Goal: Task Accomplishment & Management: Complete application form

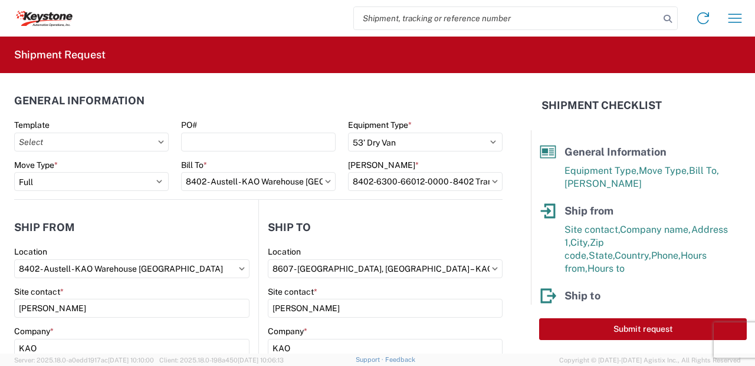
select select "STDV"
select select "FULL"
select select "GA"
select select "US"
select select "MI"
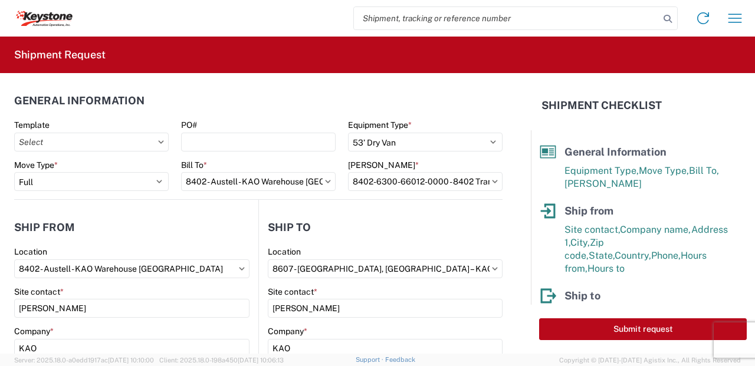
select select "US"
select select "LBS"
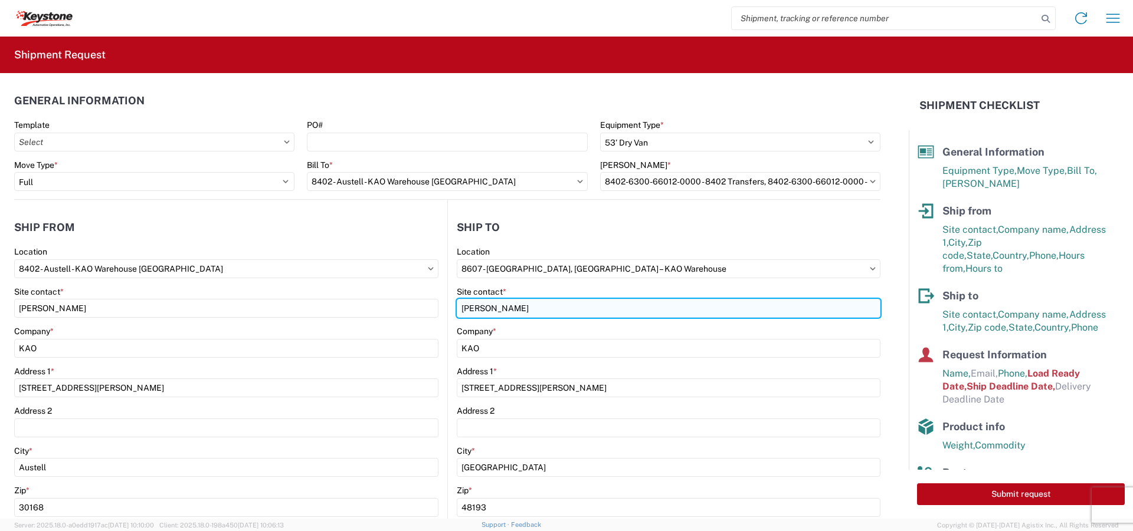
click at [520, 311] on input "[PERSON_NAME]" at bounding box center [669, 308] width 424 height 19
drag, startPoint x: 521, startPoint y: 310, endPoint x: 329, endPoint y: 297, distance: 192.7
click at [340, 303] on div "Ship from 8402 Location 8402 - [GEOGRAPHIC_DATA] - KAO Warehouse [GEOGRAPHIC_DA…" at bounding box center [447, 456] width 866 height 513
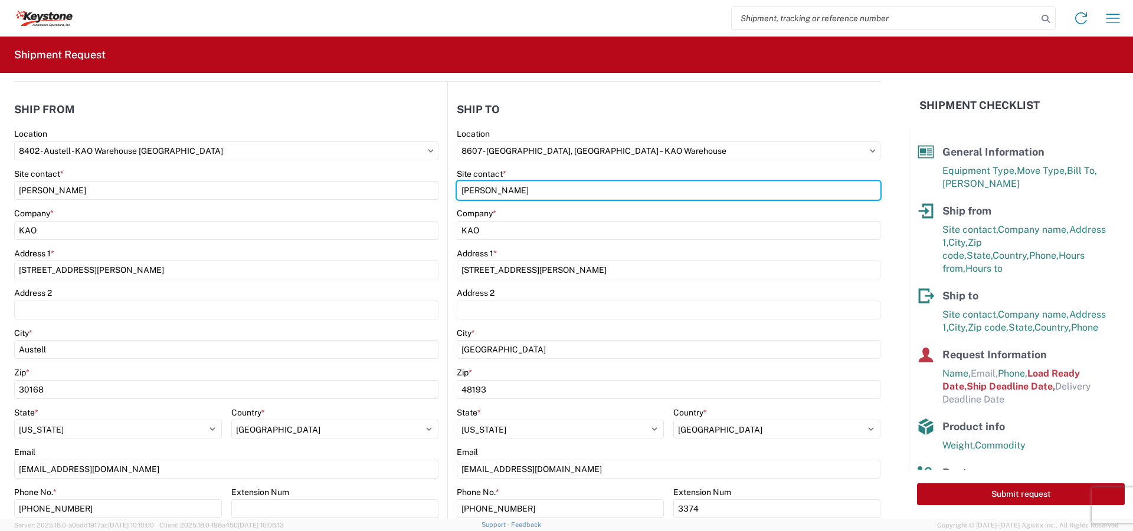
scroll to position [177, 0]
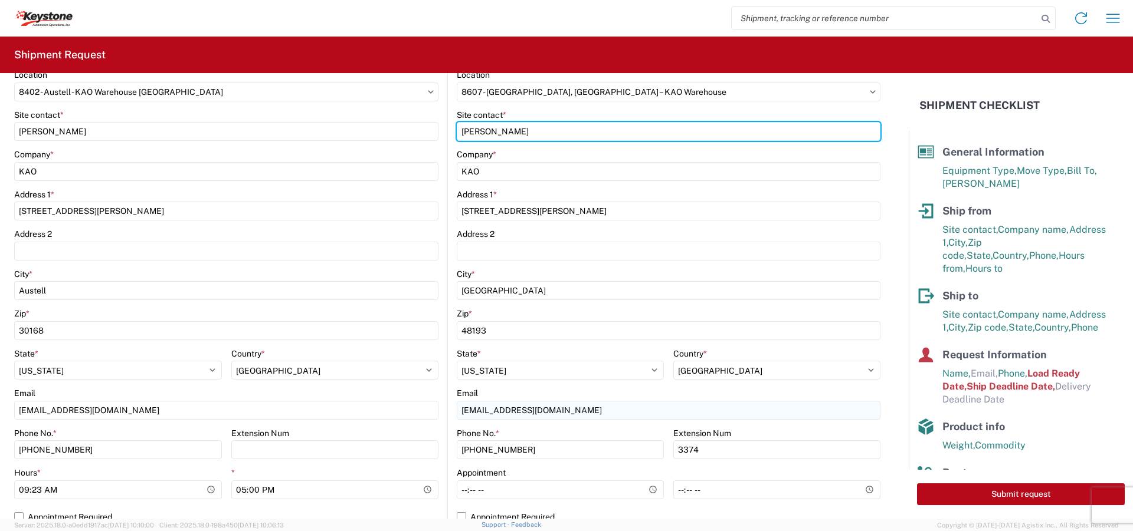
type input "[PERSON_NAME]"
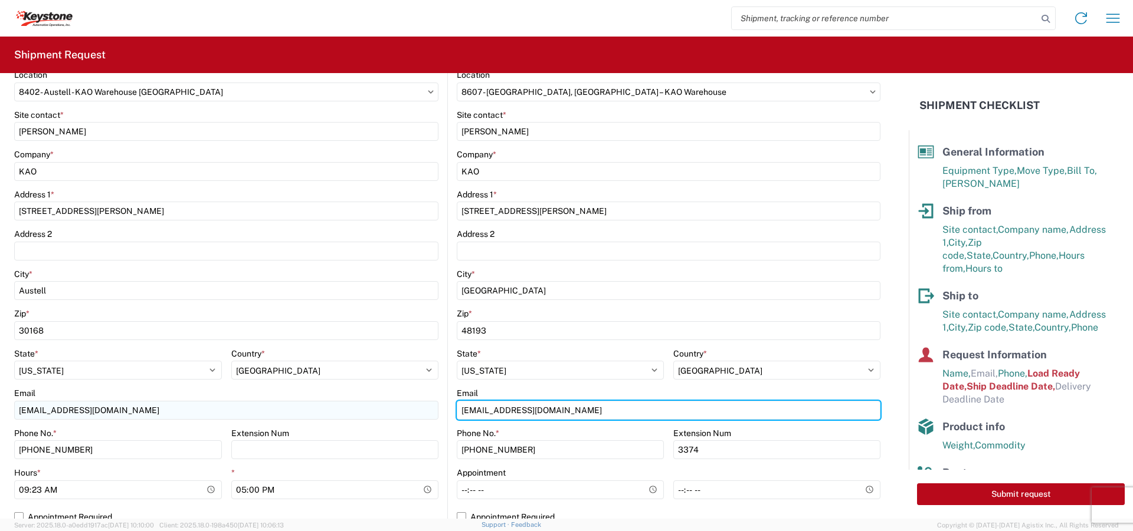
drag, startPoint x: 489, startPoint y: 410, endPoint x: 425, endPoint y: 408, distance: 64.3
click at [425, 366] on div "Ship from 8402 Location 8402 - [GEOGRAPHIC_DATA] - KAO Warehouse [GEOGRAPHIC_DA…" at bounding box center [447, 279] width 866 height 513
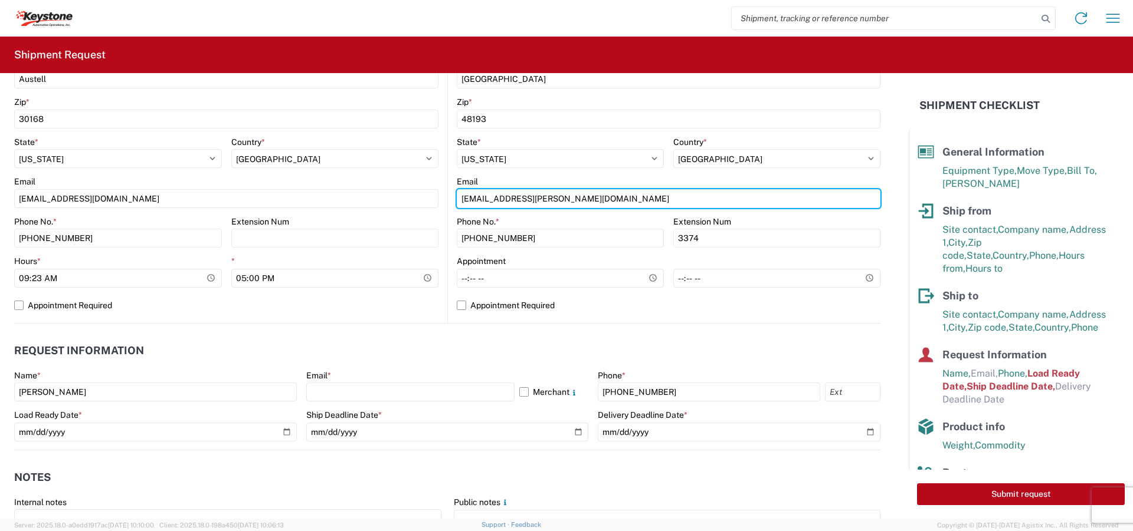
scroll to position [413, 0]
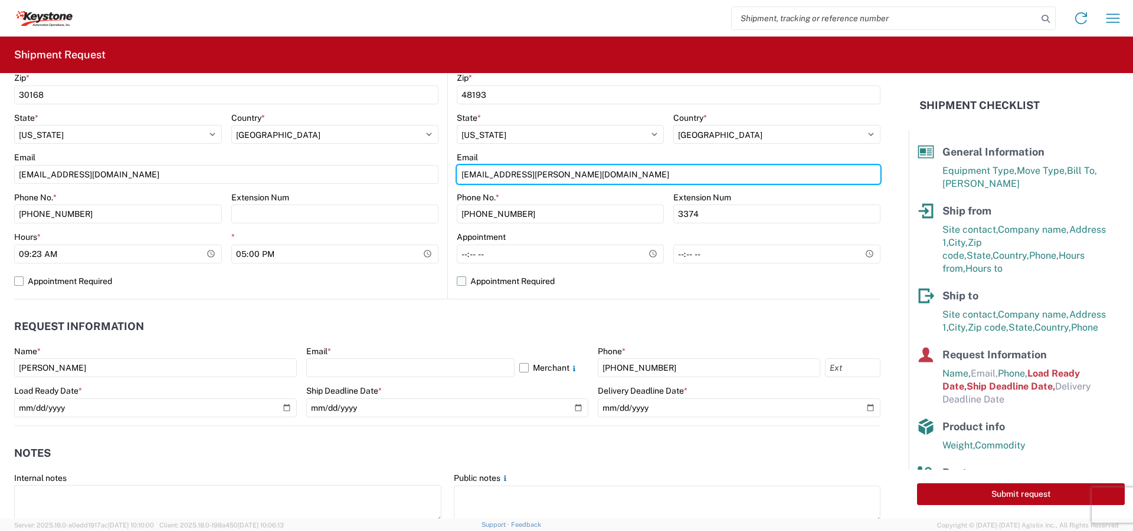
type input "[EMAIL_ADDRESS][PERSON_NAME][DOMAIN_NAME]"
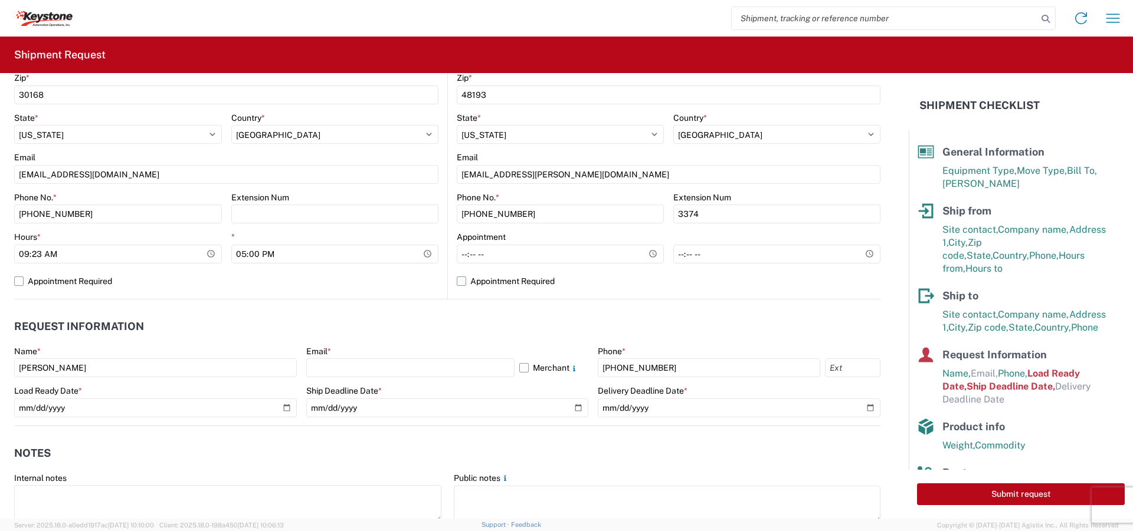
click at [457, 280] on label "Appointment Required" at bounding box center [669, 281] width 424 height 19
click at [0, 0] on input "Appointment Required" at bounding box center [0, 0] width 0 height 0
select select "MI"
select select "US"
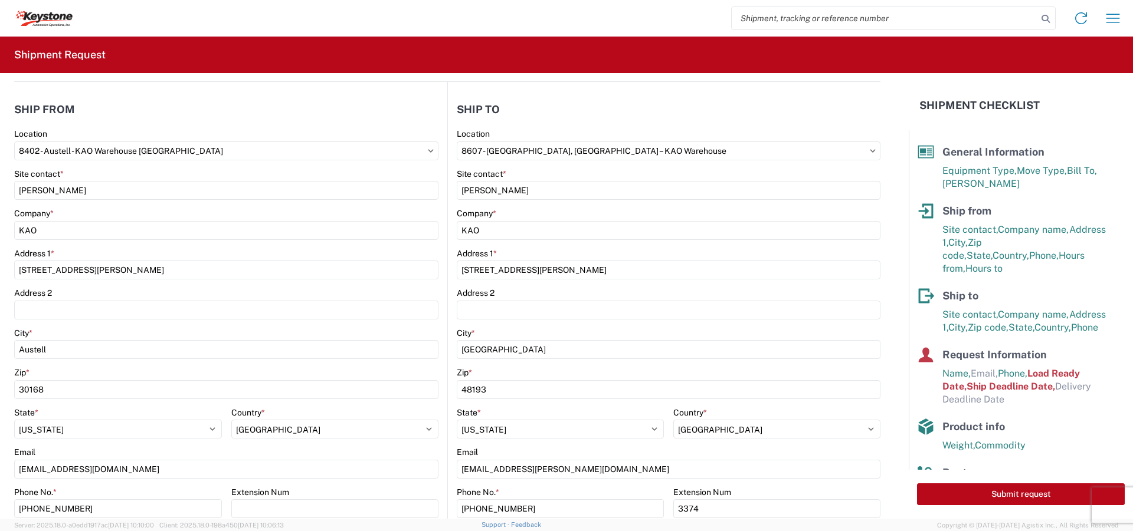
scroll to position [0, 0]
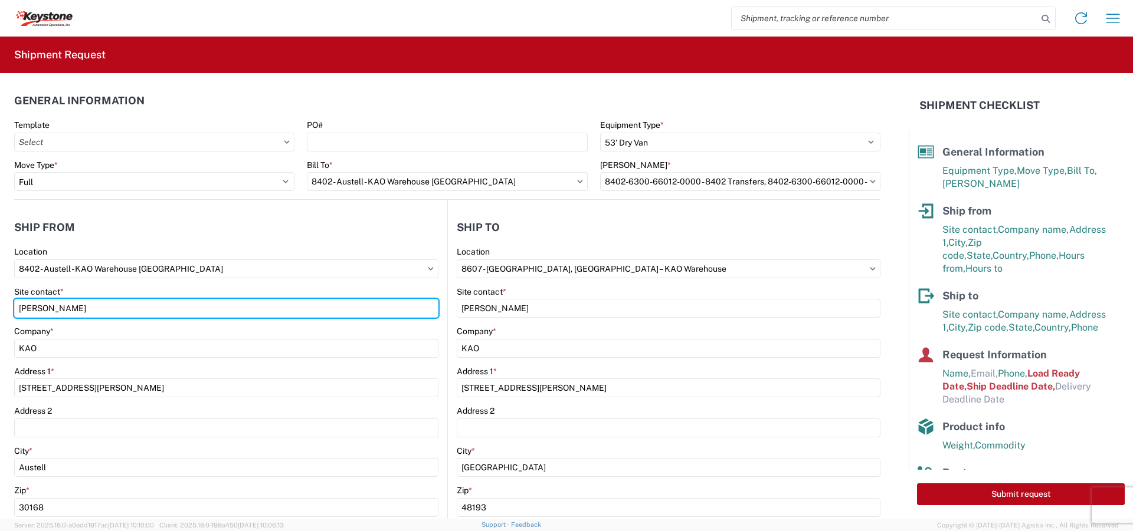
drag, startPoint x: 63, startPoint y: 312, endPoint x: -350, endPoint y: 274, distance: 415.2
click at [0, 274] on html "Home Shipment request Shipment tracking Shipment Request General Information Te…" at bounding box center [566, 265] width 1133 height 531
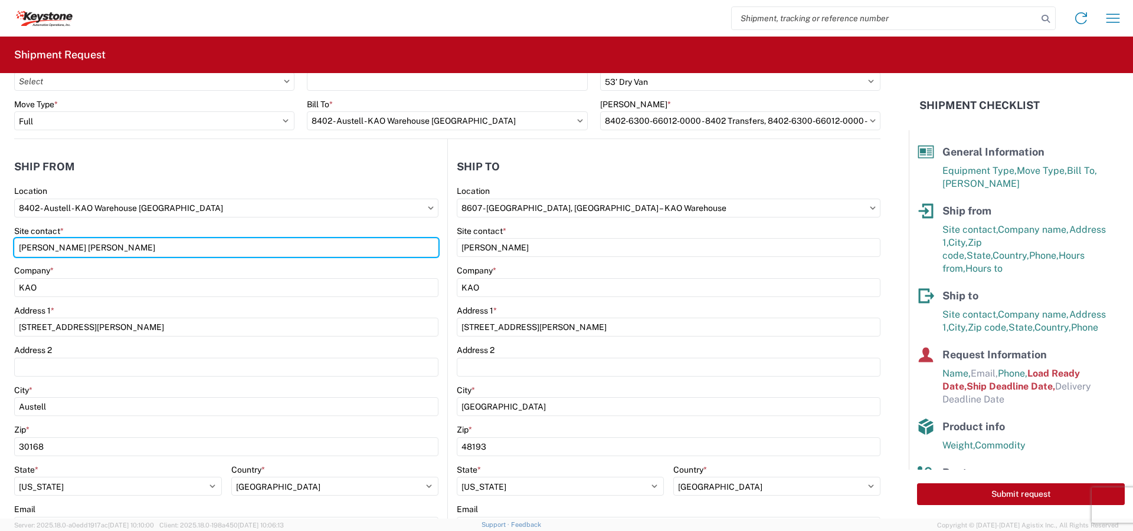
scroll to position [177, 0]
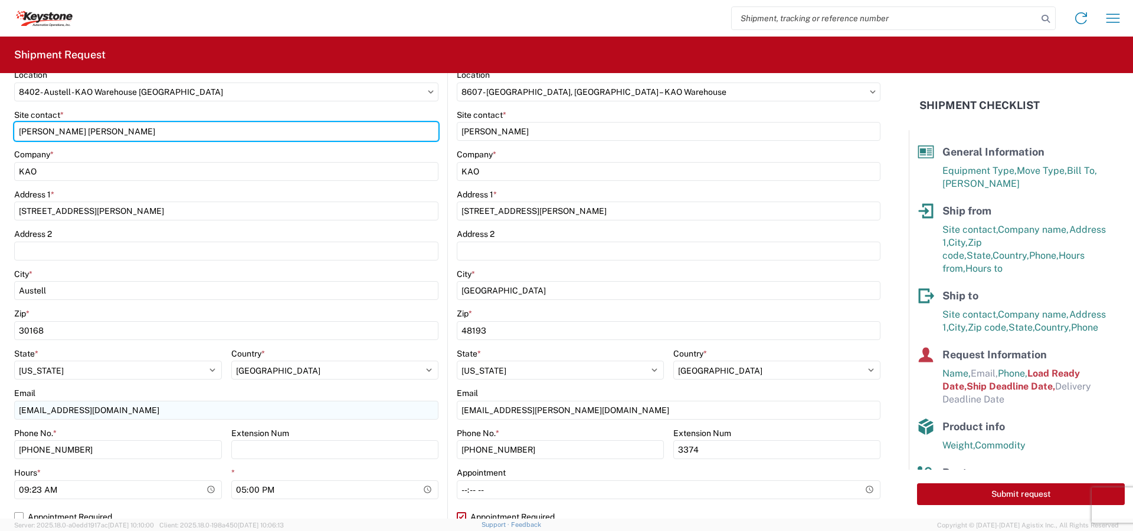
type input "[PERSON_NAME] [PERSON_NAME]"
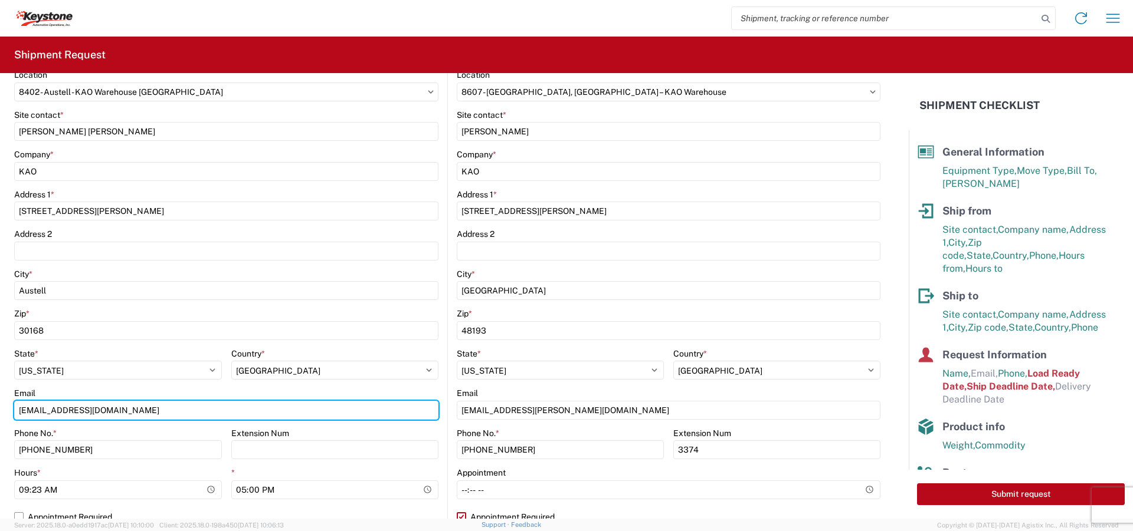
drag, startPoint x: 43, startPoint y: 410, endPoint x: -88, endPoint y: 401, distance: 131.2
click at [0, 366] on html "Home Shipment request Shipment tracking Shipment Request General Information Te…" at bounding box center [566, 265] width 1133 height 531
type input "[EMAIL_ADDRESS][DOMAIN_NAME]"
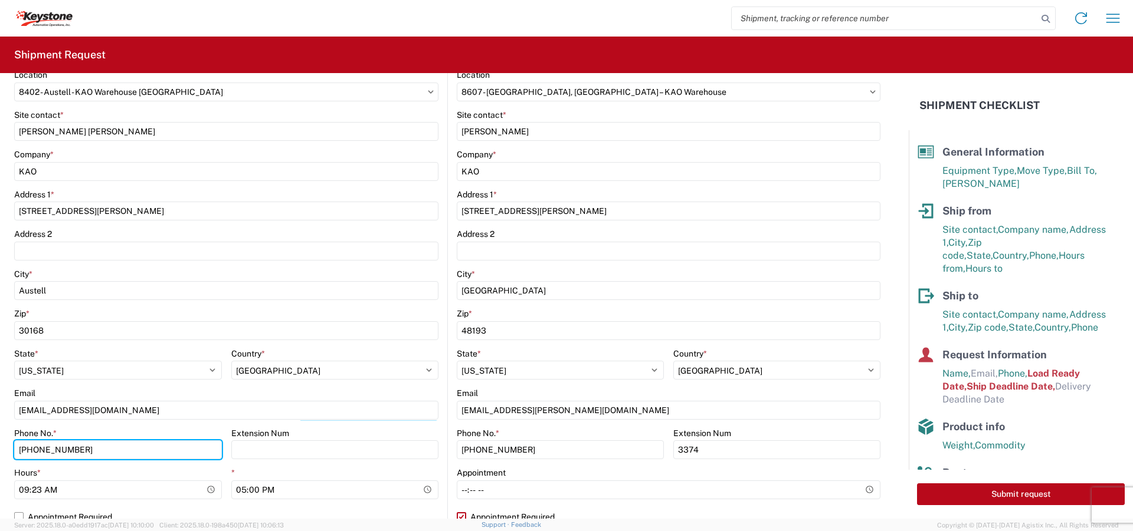
drag, startPoint x: 96, startPoint y: 444, endPoint x: -126, endPoint y: 441, distance: 221.8
click at [0, 366] on html "Home Shipment request Shipment tracking Shipment Request General Information Te…" at bounding box center [566, 265] width 1133 height 531
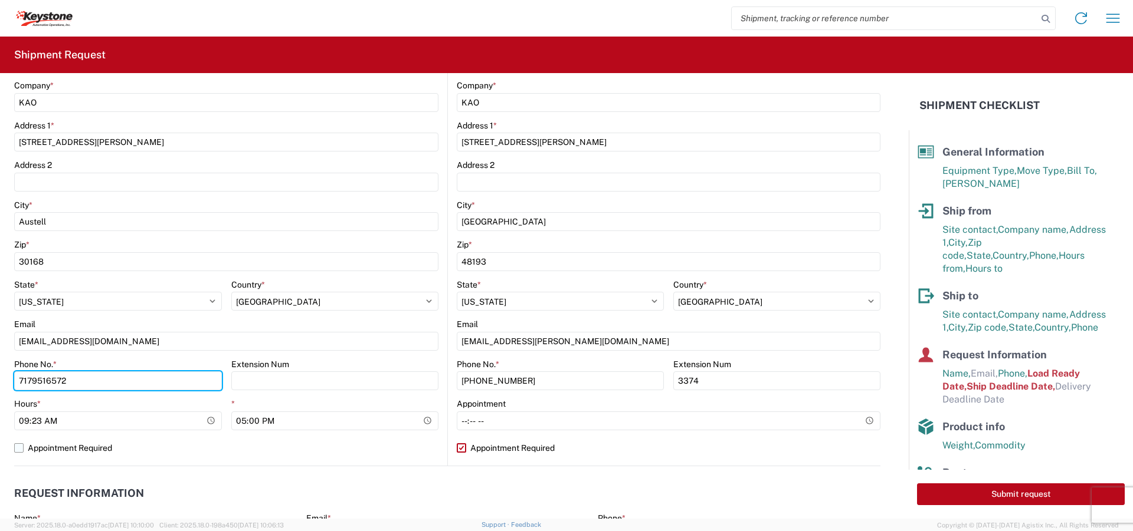
scroll to position [413, 0]
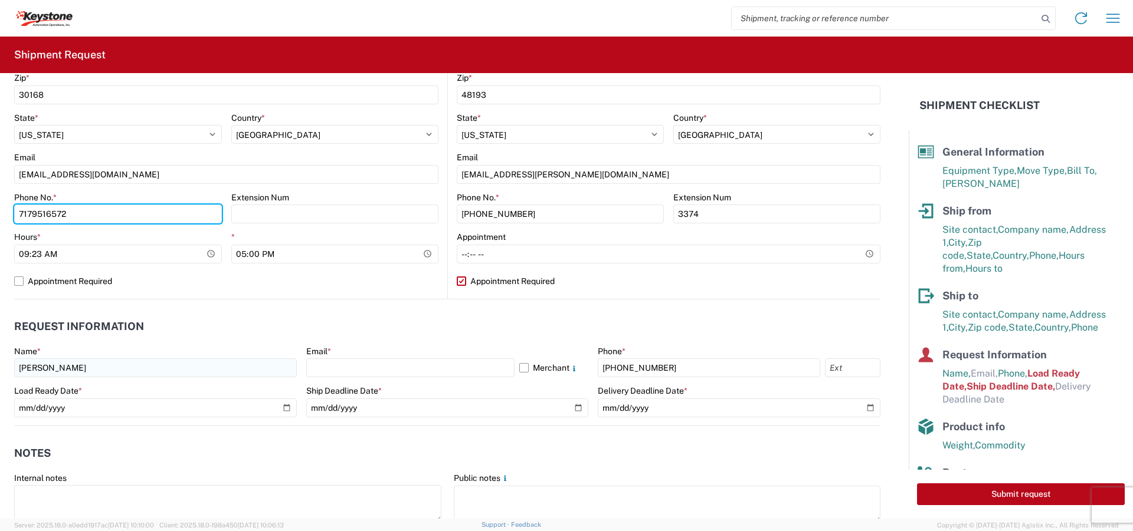
type input "7179516572"
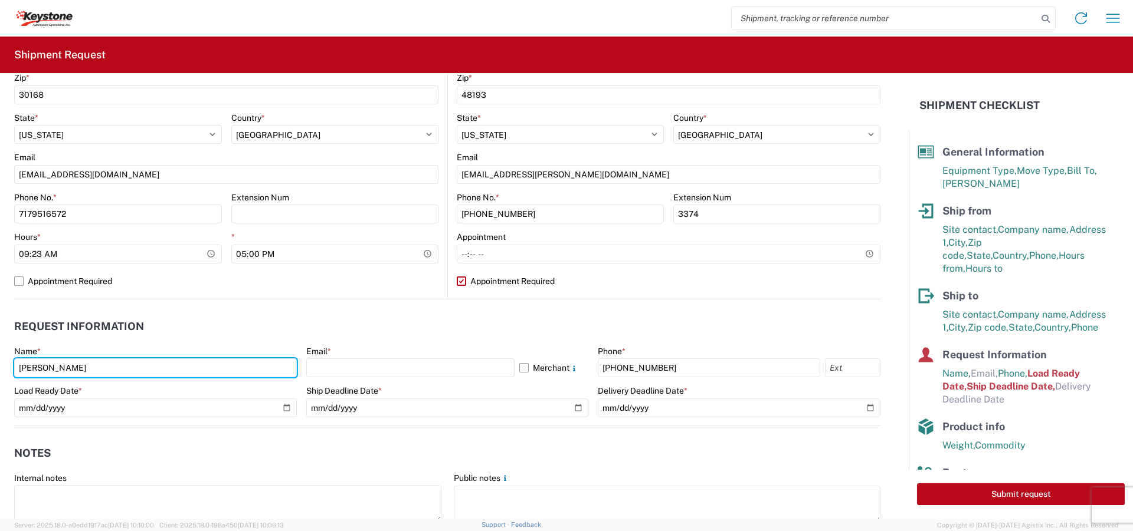
drag, startPoint x: 91, startPoint y: 370, endPoint x: -182, endPoint y: 344, distance: 274.9
click at [0, 344] on html "Home Shipment request Shipment tracking Shipment Request General Information Te…" at bounding box center [566, 265] width 1133 height 531
type input "[PERSON_NAME] [PERSON_NAME]"
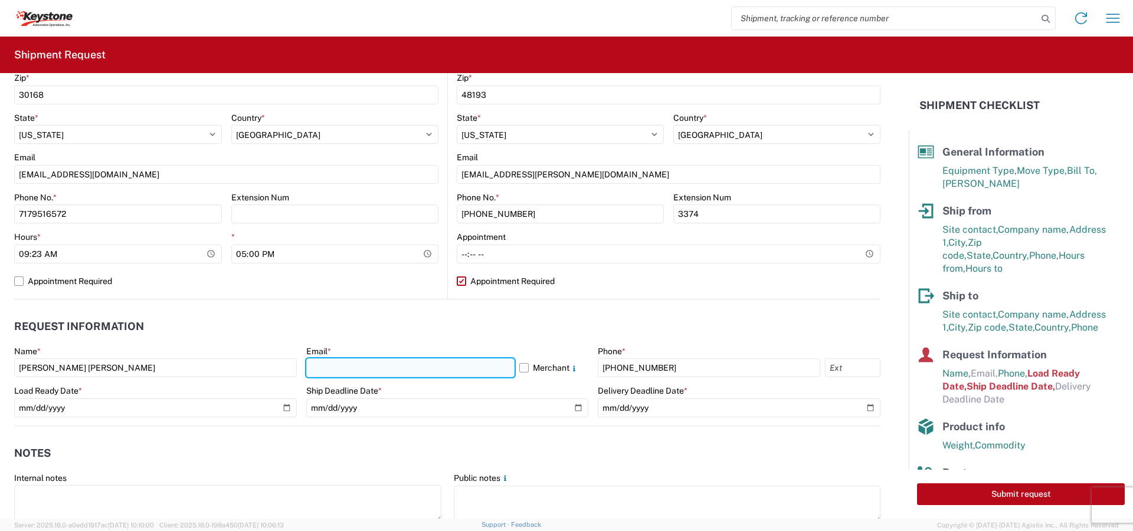
click at [337, 363] on input "text" at bounding box center [410, 368] width 208 height 19
type input "[EMAIL_ADDRESS][DOMAIN_NAME]"
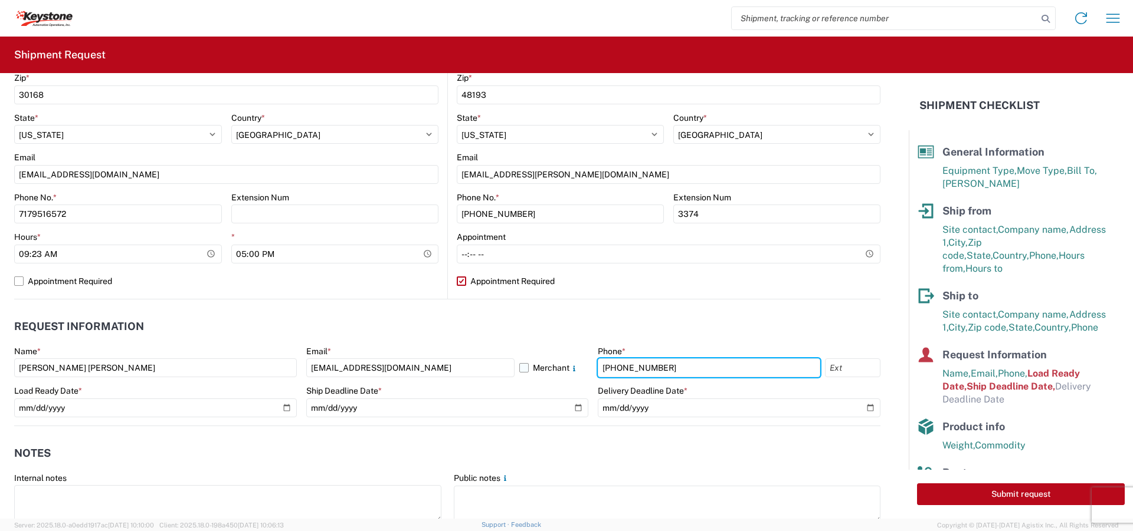
drag, startPoint x: 664, startPoint y: 366, endPoint x: 567, endPoint y: 367, distance: 96.1
click at [567, 366] on div "Name * [PERSON_NAME] [PERSON_NAME] Email * [EMAIL_ADDRESS][DOMAIN_NAME] Merchan…" at bounding box center [447, 386] width 866 height 80
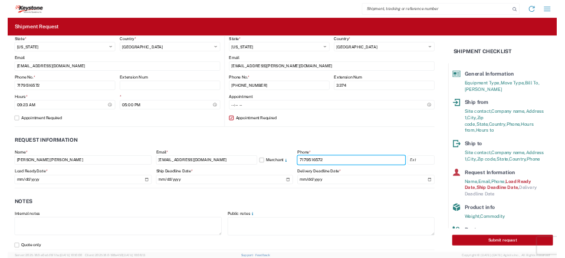
scroll to position [472, 0]
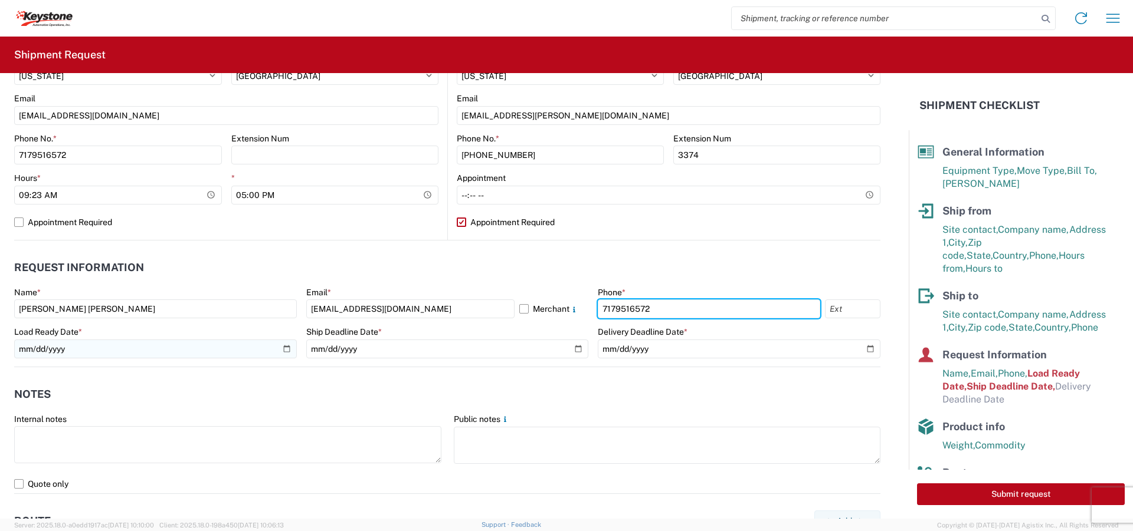
type input "7179516572"
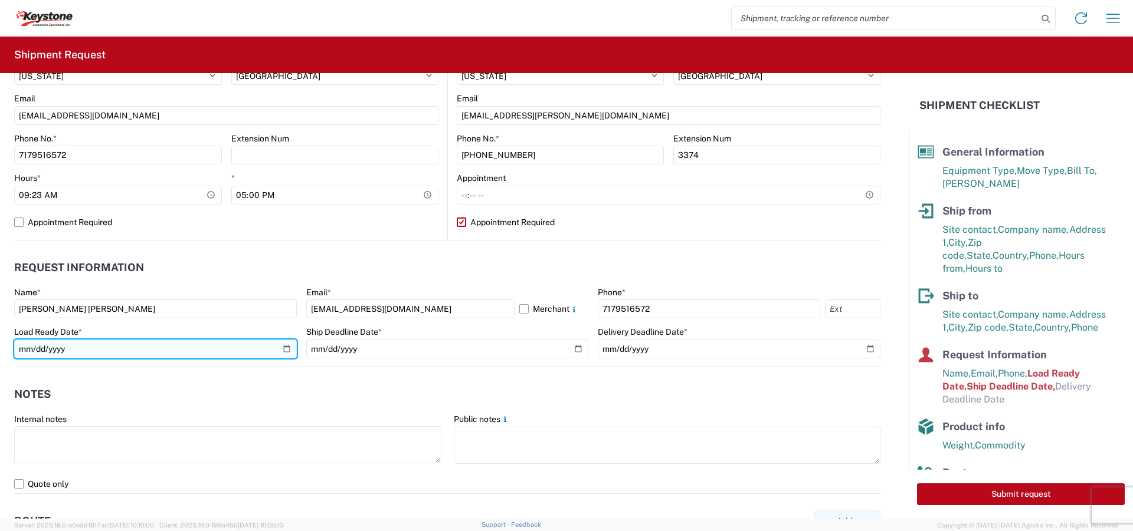
click at [283, 350] on input "[DATE]" at bounding box center [155, 349] width 283 height 19
type input "[DATE]"
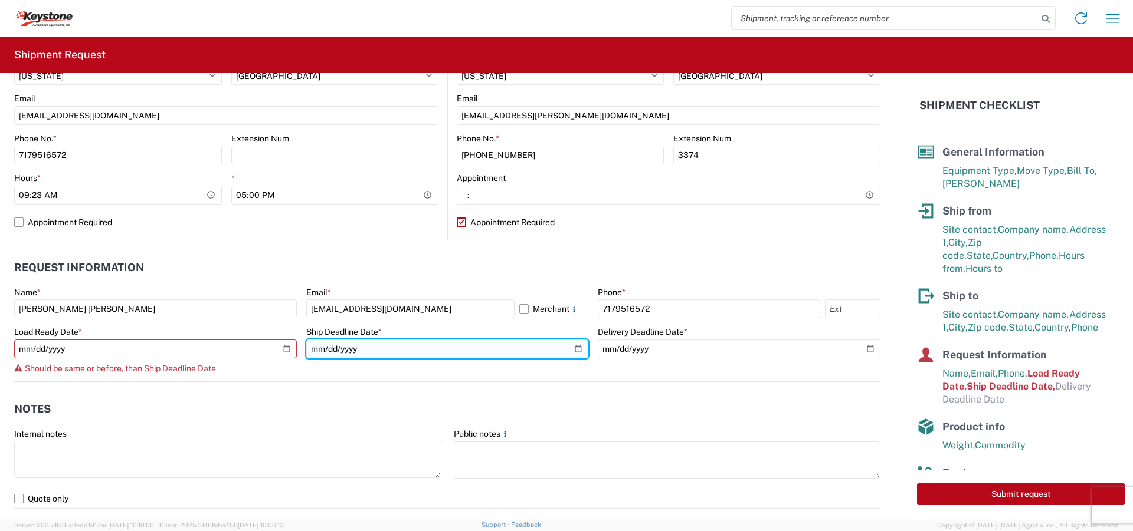
click at [580, 354] on input "[DATE]" at bounding box center [447, 349] width 283 height 19
click at [569, 352] on input "[DATE]" at bounding box center [447, 349] width 283 height 19
type input "[DATE]"
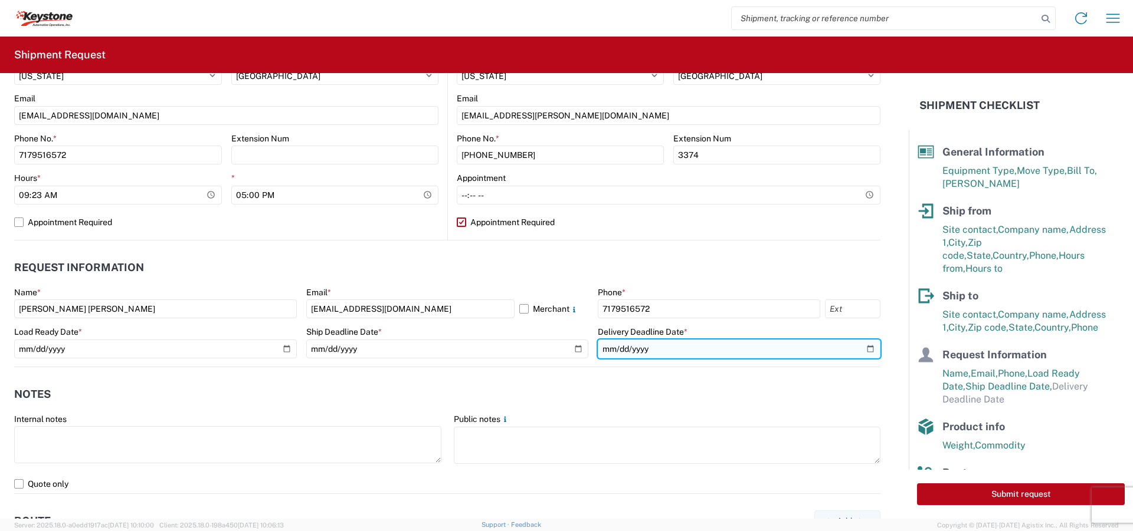
click at [754, 351] on input "date" at bounding box center [739, 349] width 283 height 19
type input "[DATE]"
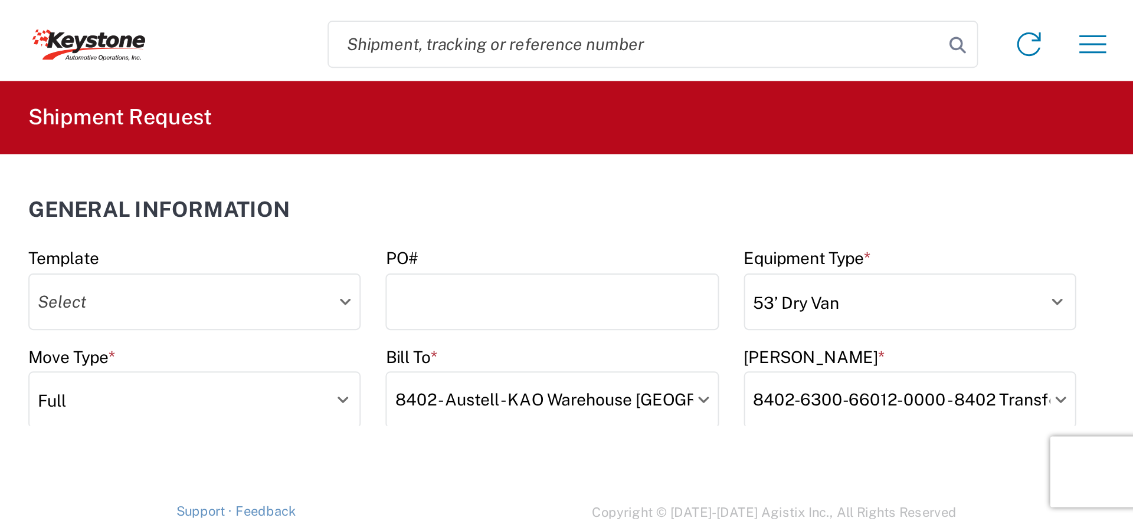
scroll to position [0, 0]
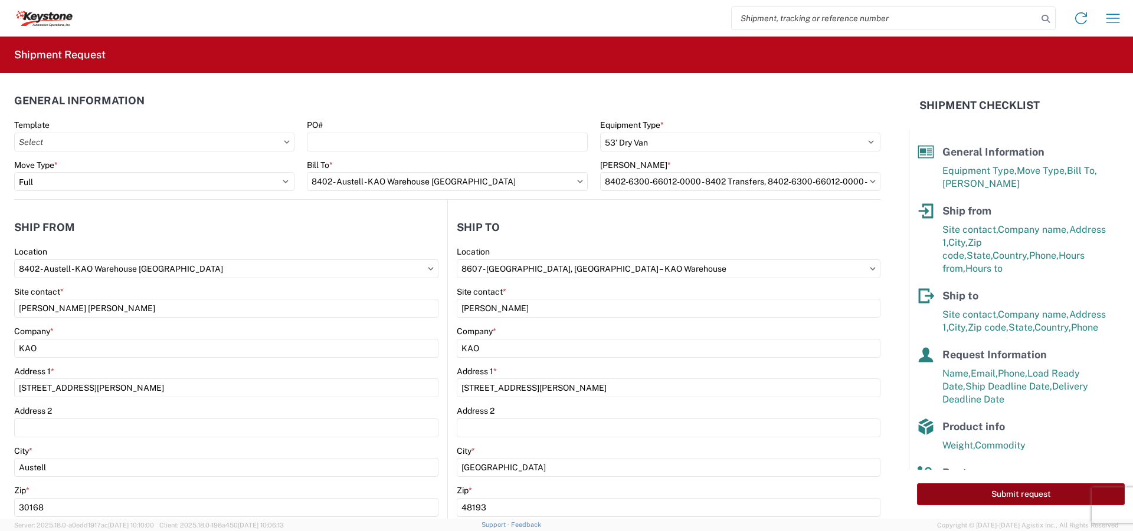
click at [754, 366] on button "Submit request" at bounding box center [1021, 495] width 208 height 22
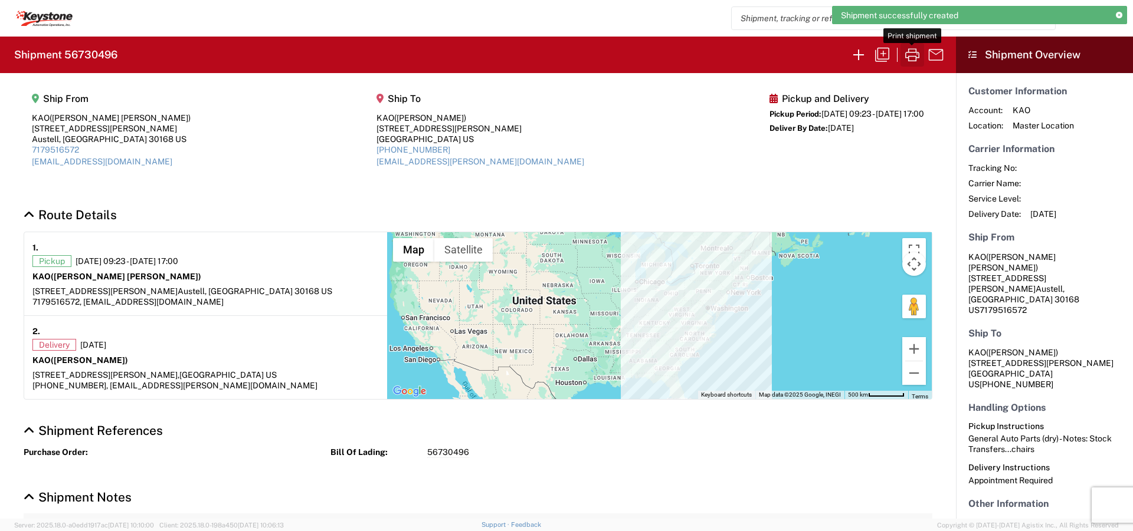
click at [754, 61] on icon "button" at bounding box center [912, 54] width 14 height 13
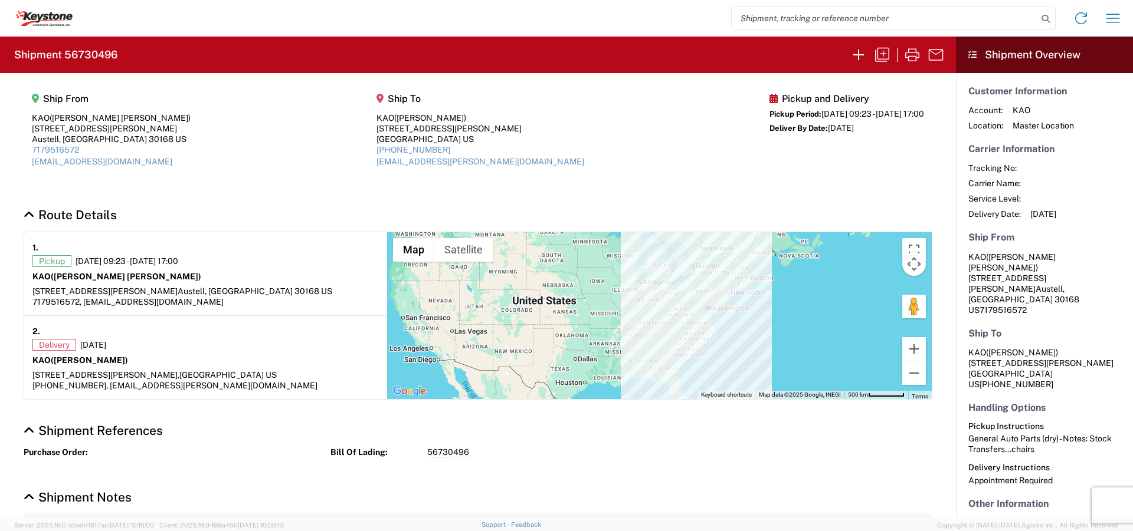
click at [118, 55] on agx-form-header "Shipment 56730496" at bounding box center [478, 55] width 956 height 37
drag, startPoint x: 116, startPoint y: 55, endPoint x: 67, endPoint y: 55, distance: 49.0
click at [67, 55] on h2 "Shipment 56730496" at bounding box center [65, 55] width 103 height 14
copy h2 "56730496"
